Goal: Browse casually: Explore the website without a specific task or goal

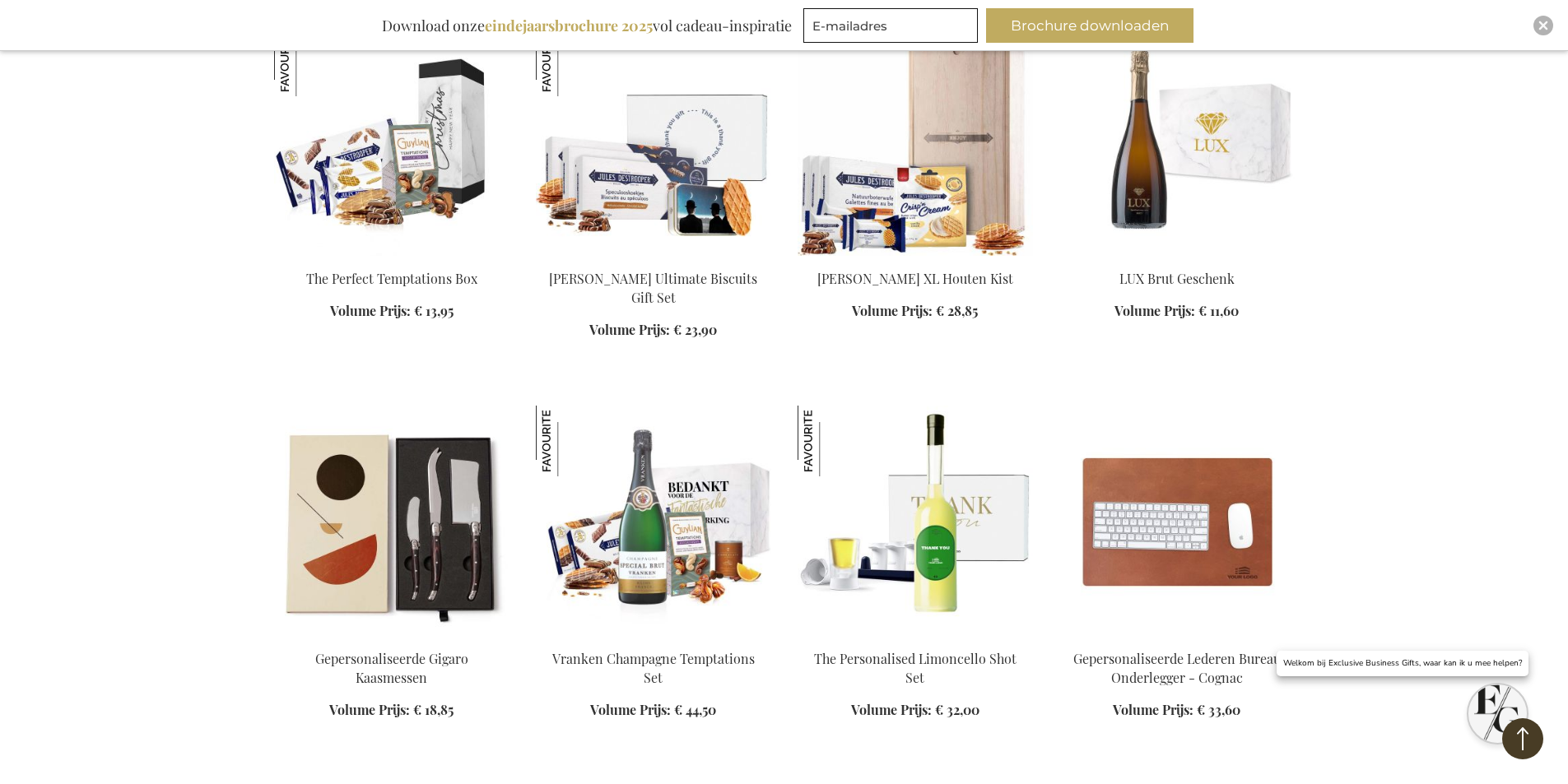
scroll to position [1481, 0]
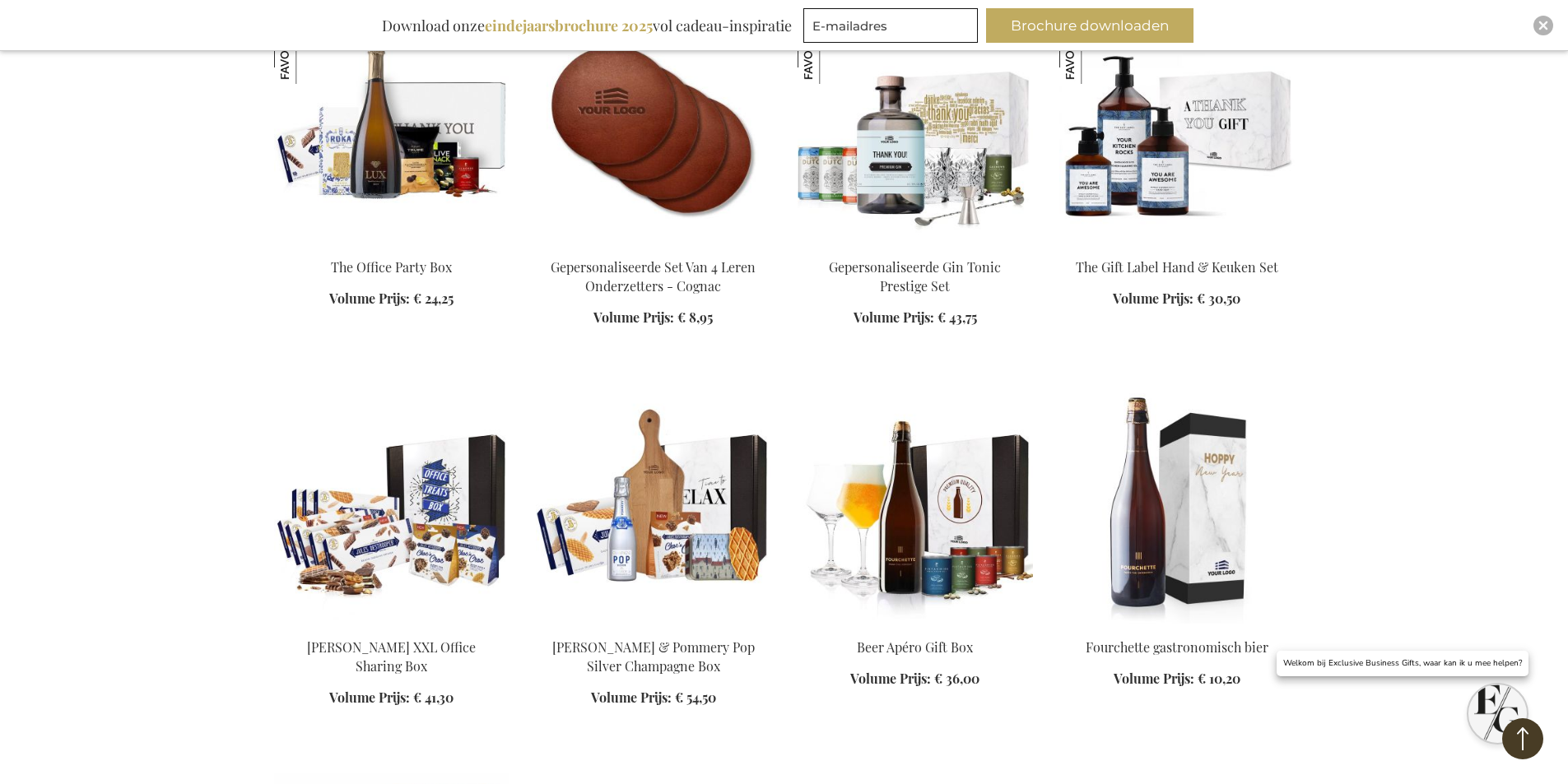
scroll to position [3044, 0]
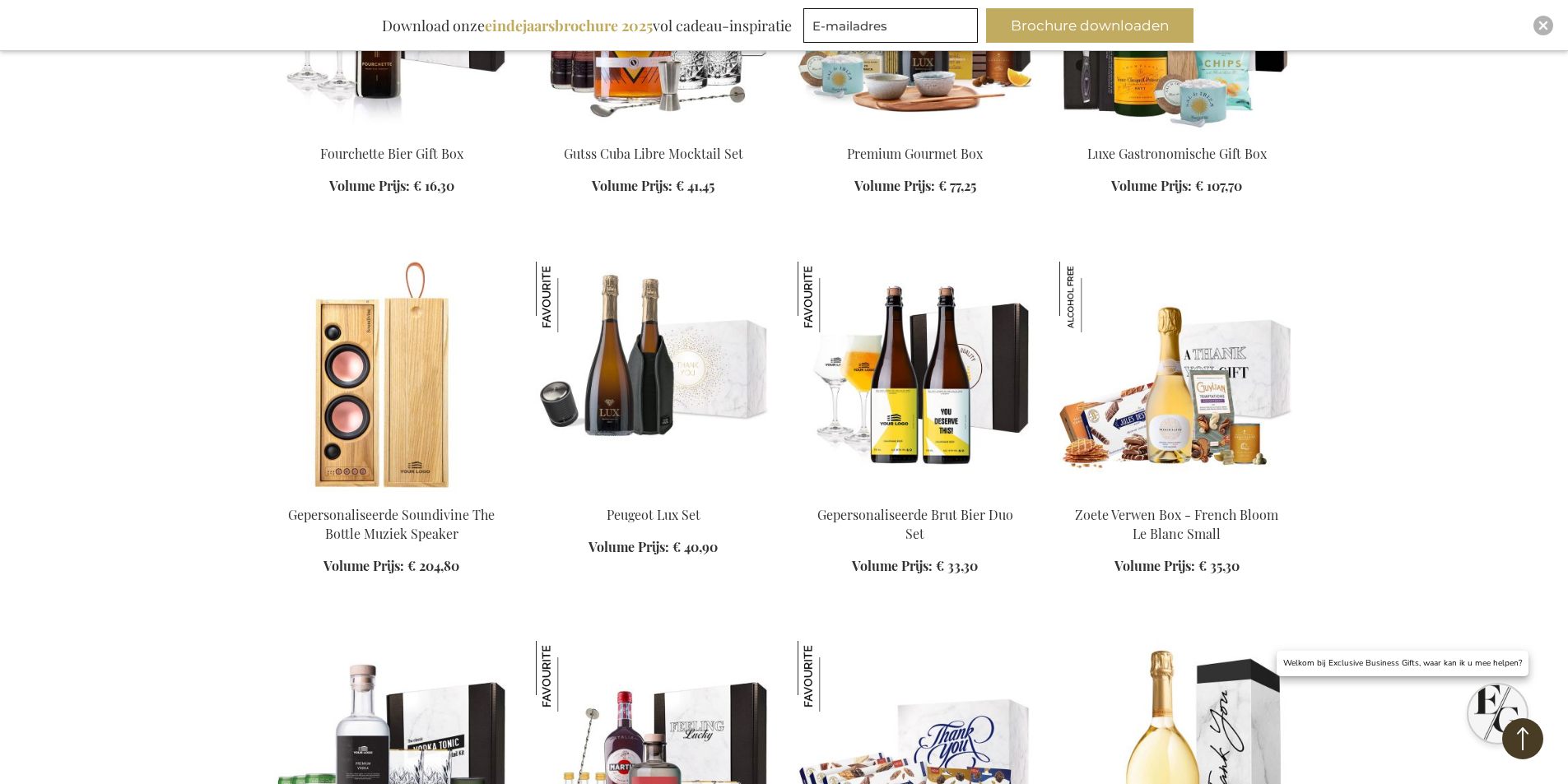
scroll to position [4278, 0]
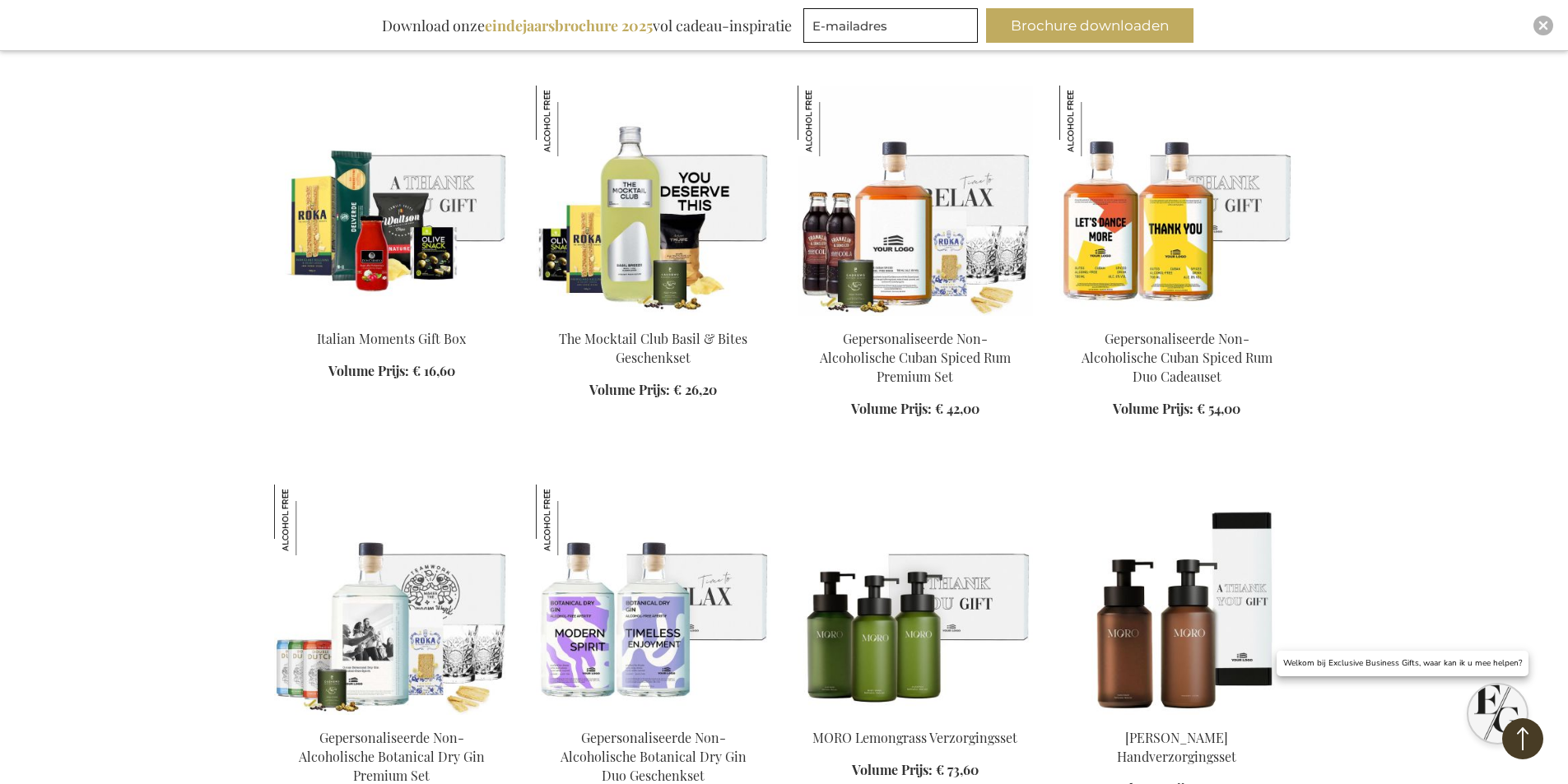
scroll to position [6499, 0]
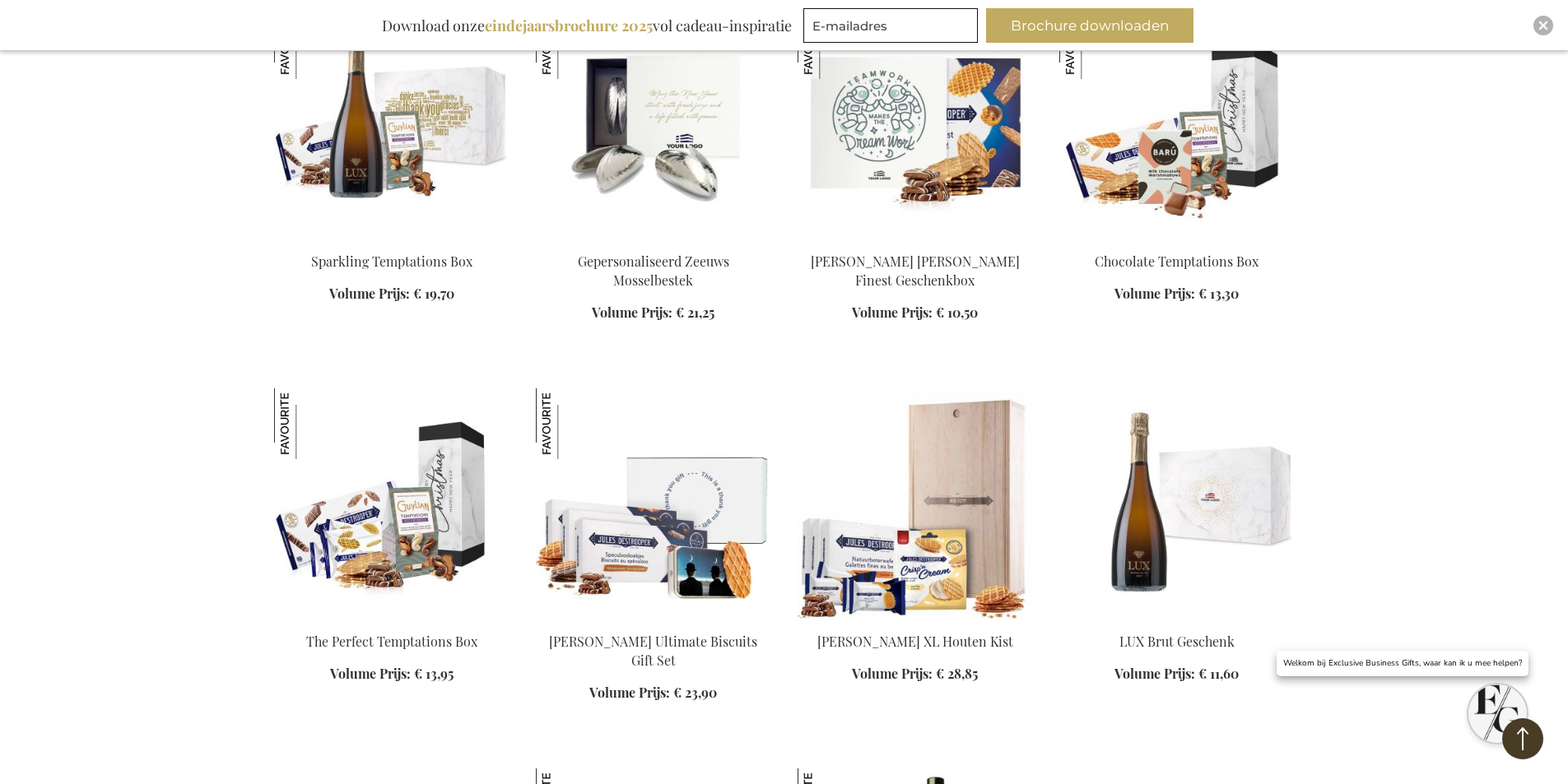
scroll to position [421, 0]
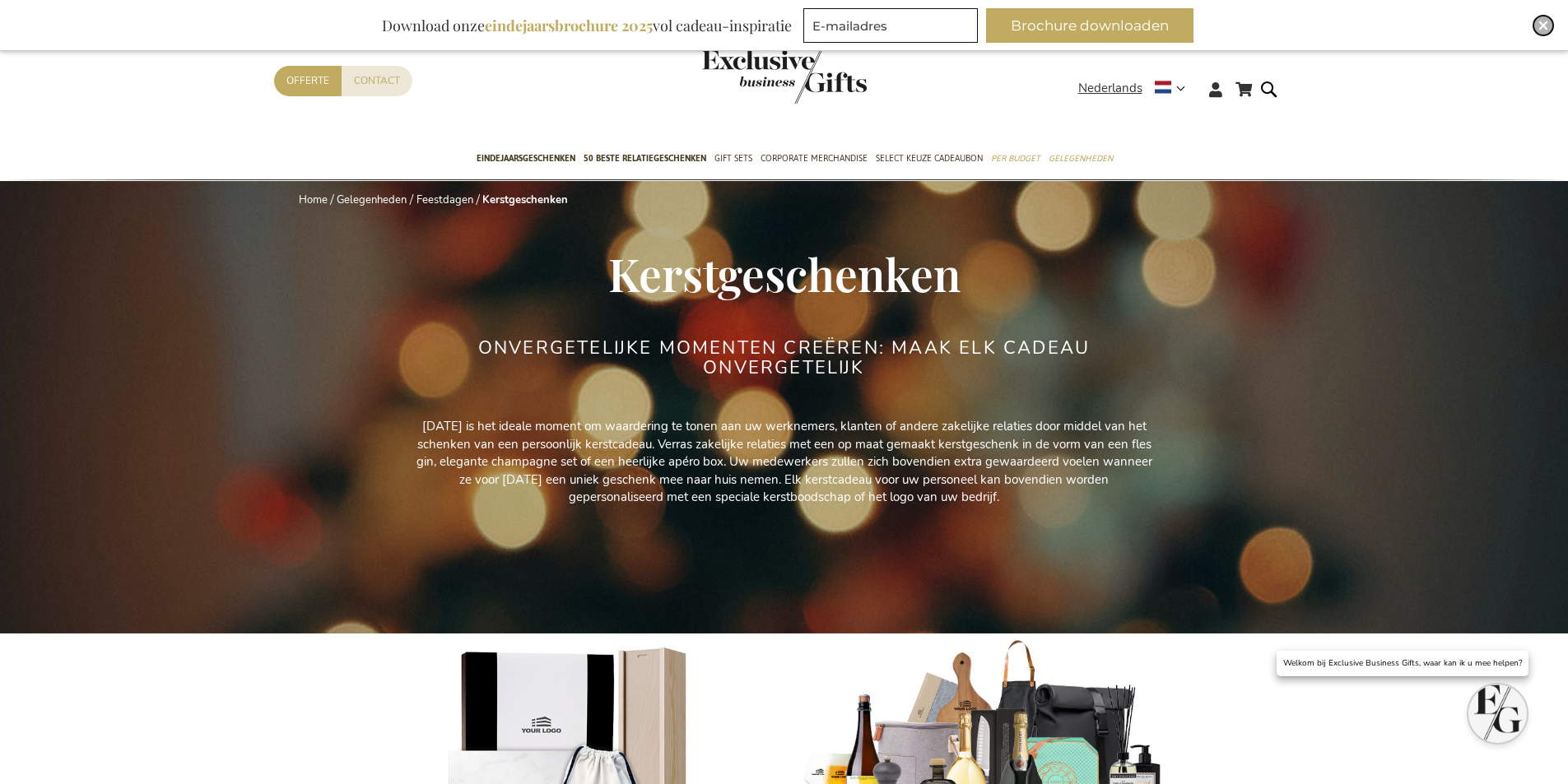
click at [1547, 25] on img "Close" at bounding box center [1544, 26] width 10 height 10
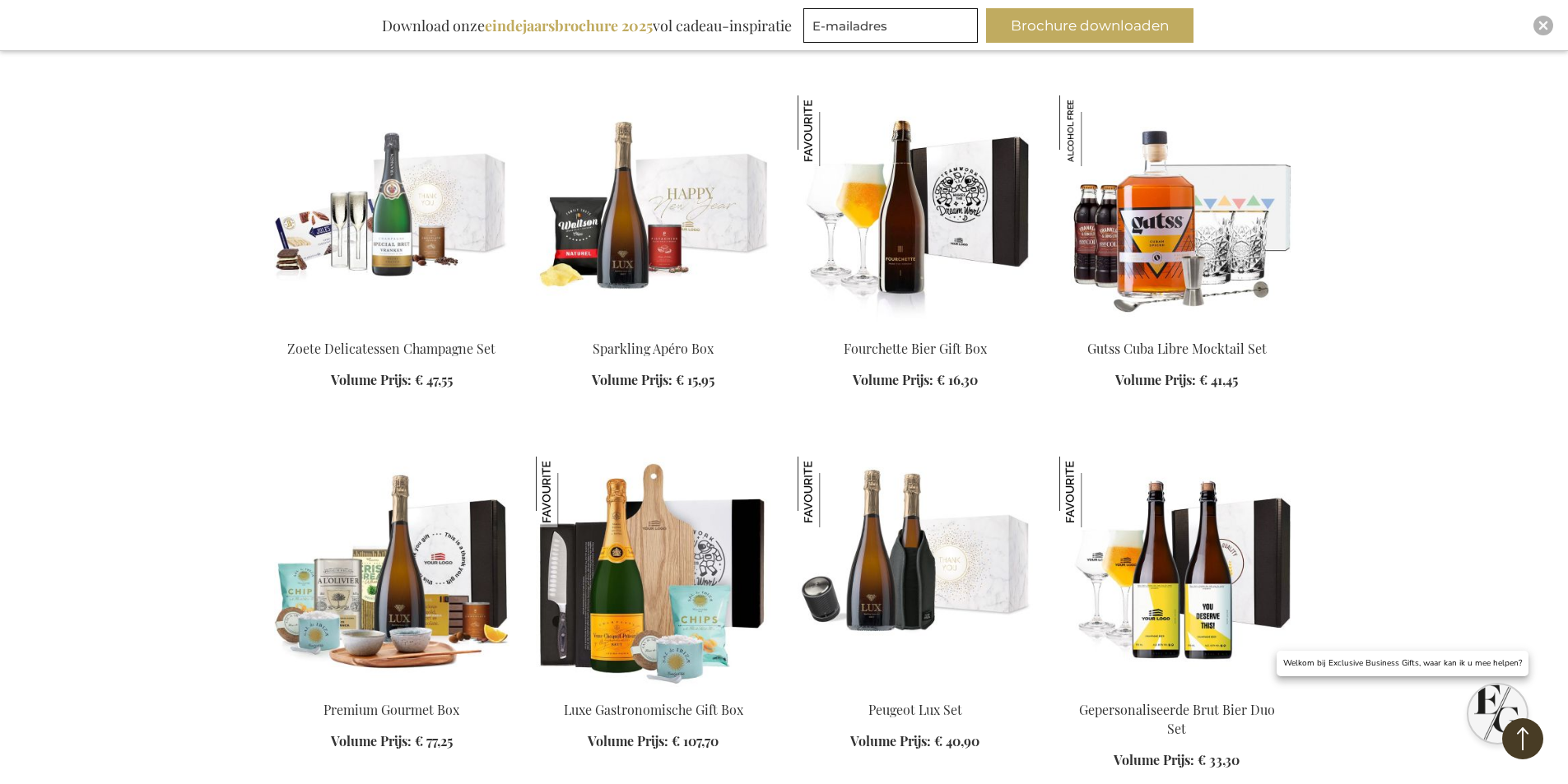
scroll to position [2550, 0]
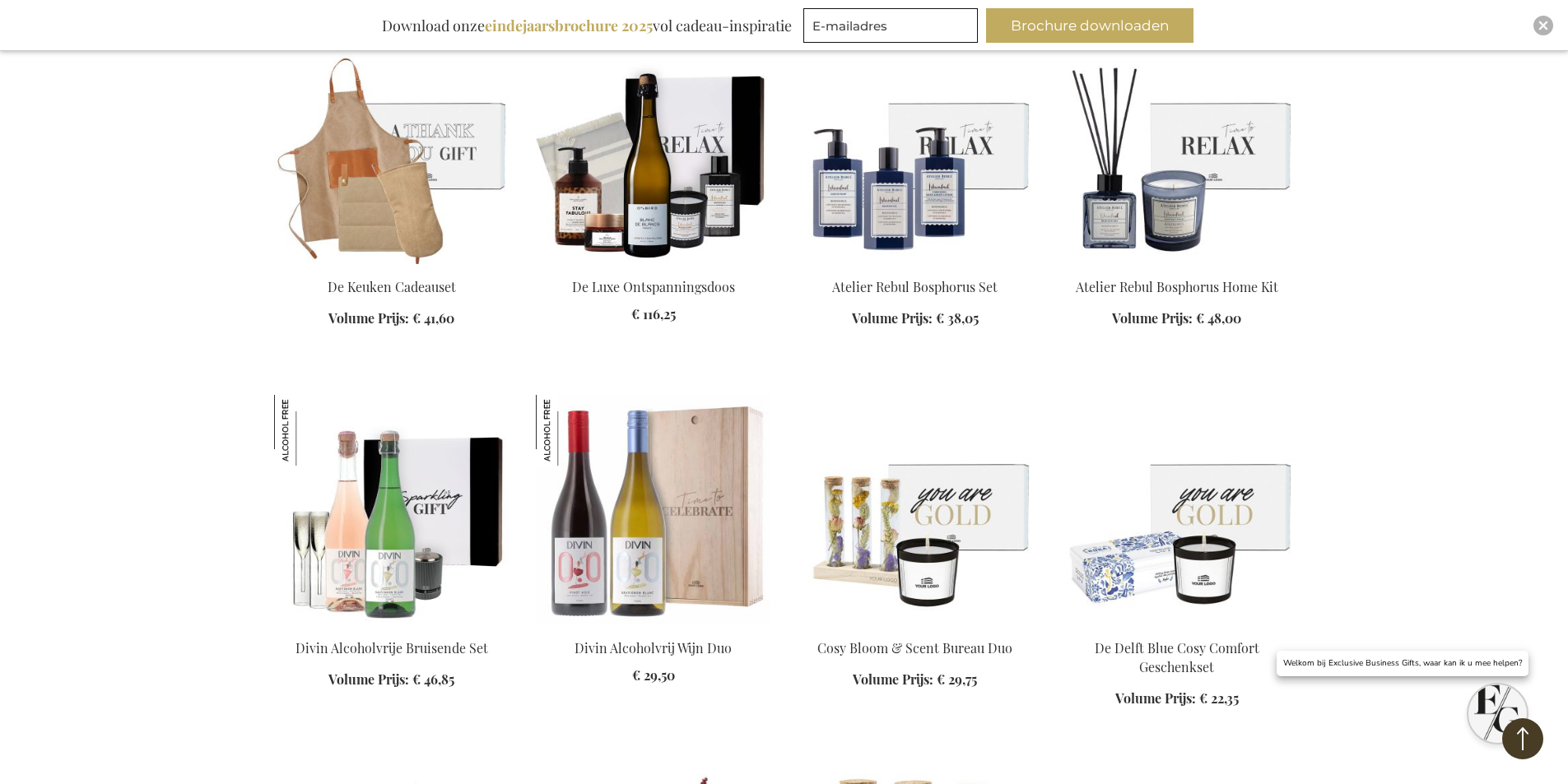
scroll to position [4525, 0]
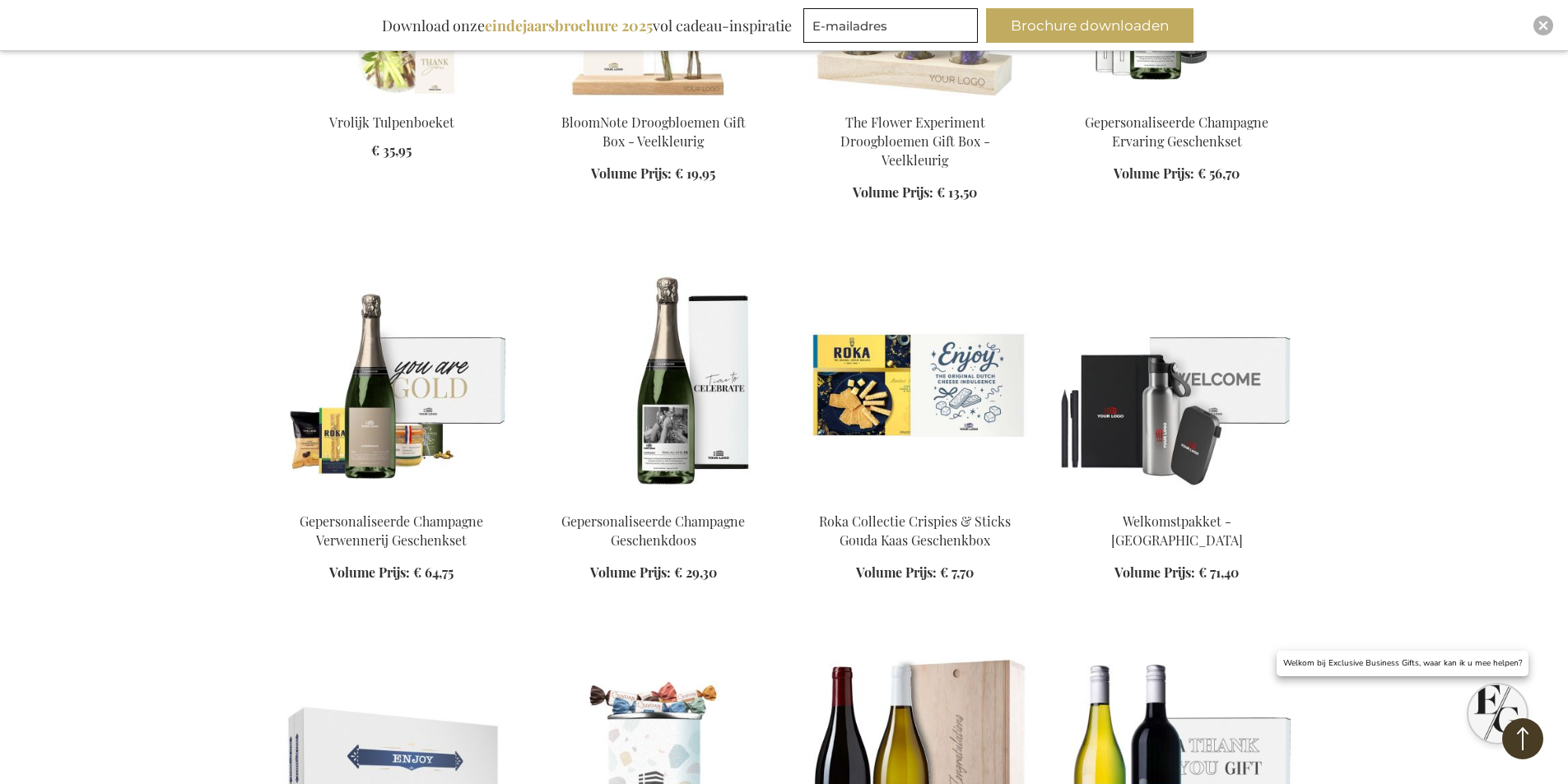
scroll to position [5595, 0]
